Goal: Task Accomplishment & Management: Manage account settings

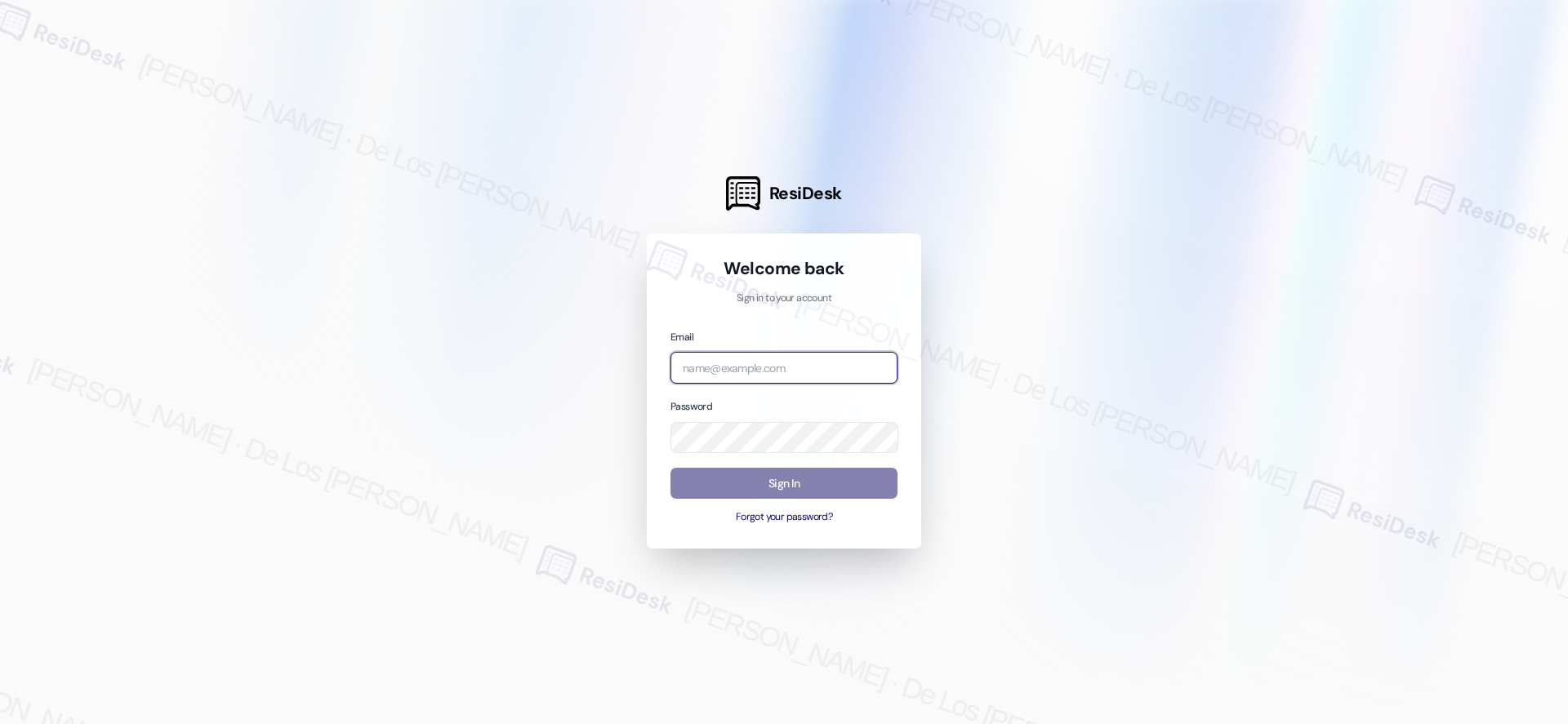
click at [731, 364] on input "email" at bounding box center [784, 368] width 227 height 31
click at [1408, 185] on div at bounding box center [784, 362] width 1568 height 724
click at [814, 343] on div "Email" at bounding box center [784, 356] width 227 height 55
click at [796, 368] on input "email" at bounding box center [784, 368] width 227 height 31
paste input "automated-surveys-crawford_hoying-resen.six@crawford_[DOMAIN_NAME]"
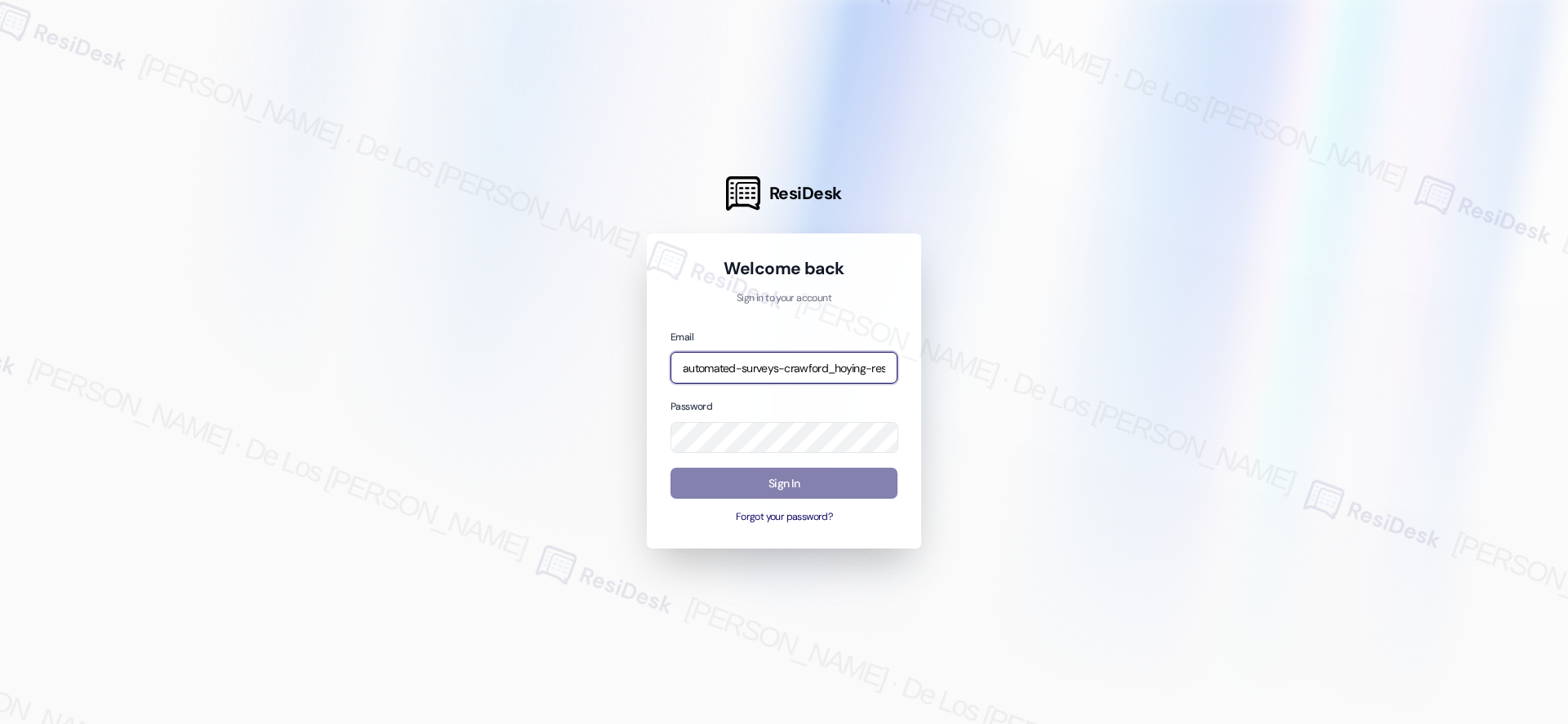
scroll to position [0, 139]
type input "automated-surveys-crawford_hoying-resen.six@crawford_[DOMAIN_NAME]"
